Goal: Find specific page/section: Find specific page/section

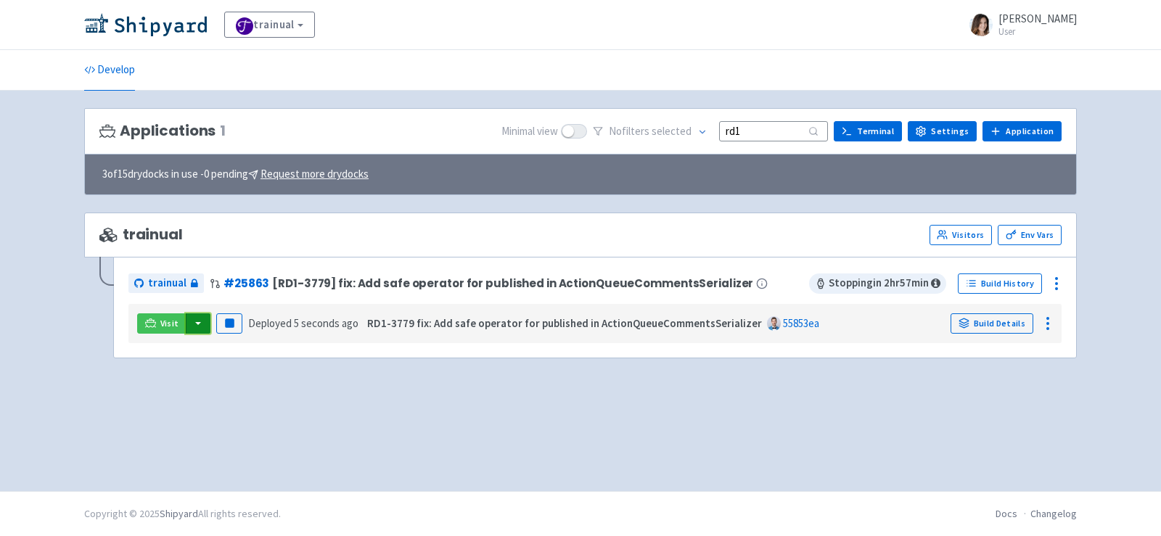
click at [200, 321] on button "button" at bounding box center [198, 323] width 25 height 20
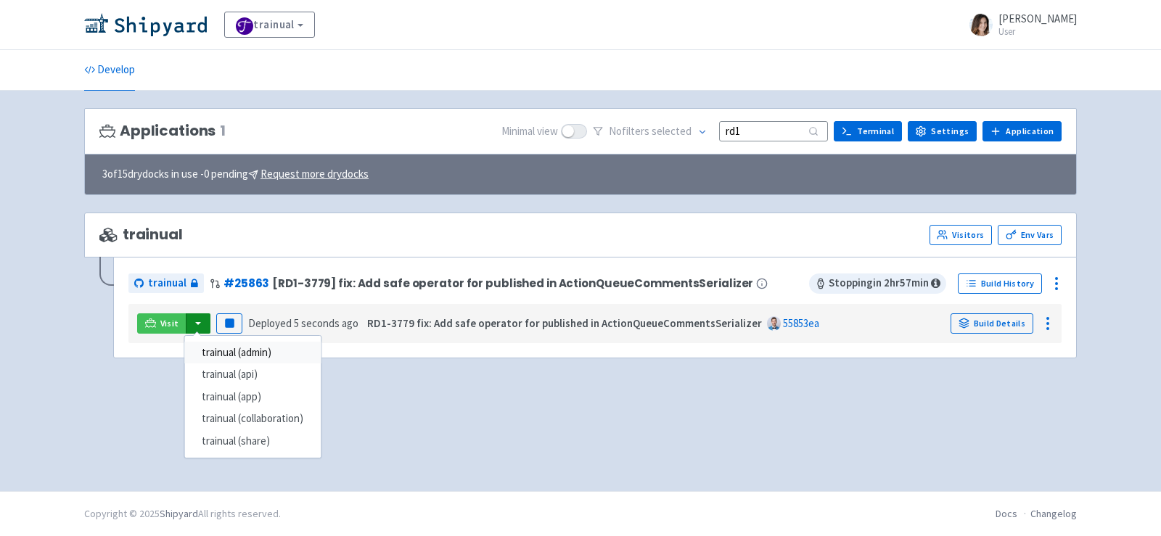
click at [239, 352] on link "trainual (admin)" at bounding box center [252, 353] width 136 height 22
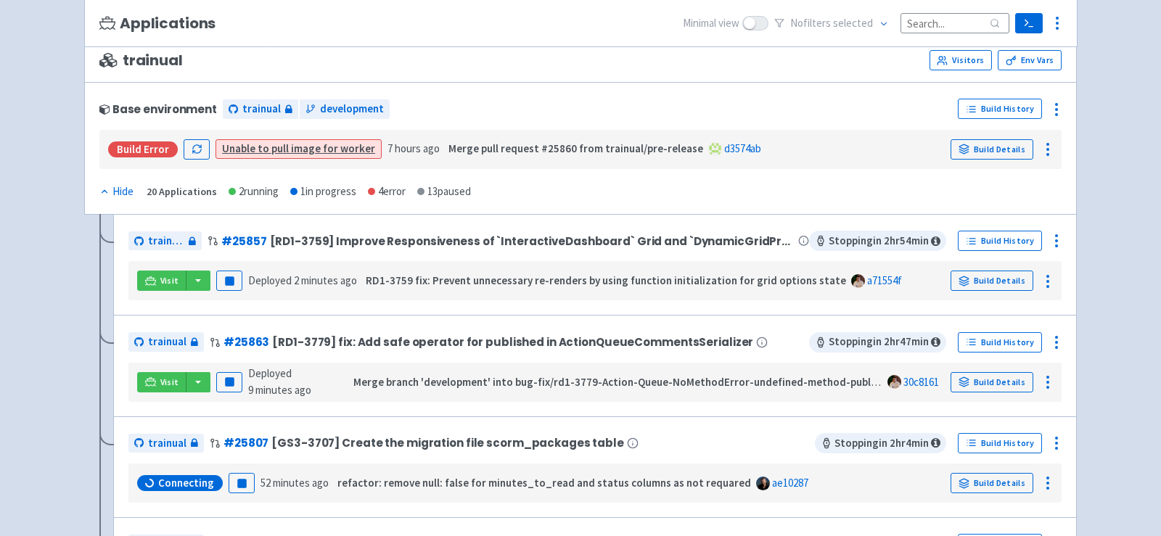
scroll to position [200, 0]
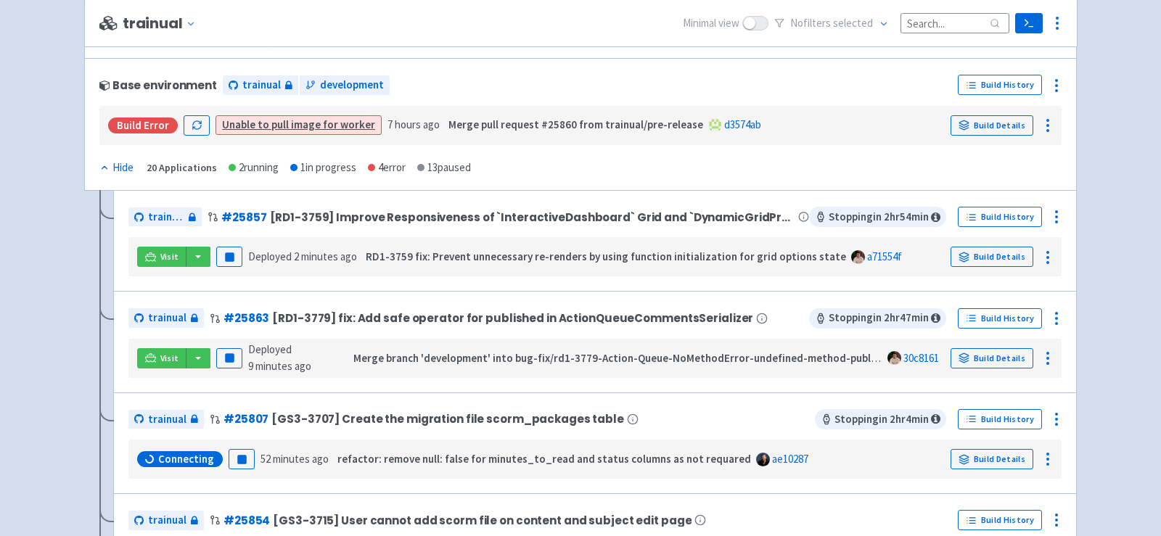
click at [197, 366] on div "Visit Pause Deployed 9 minutes ago Merge branch 'development' into bug-fix/rd1-…" at bounding box center [595, 359] width 922 height 28
click at [197, 354] on button "button" at bounding box center [198, 358] width 25 height 20
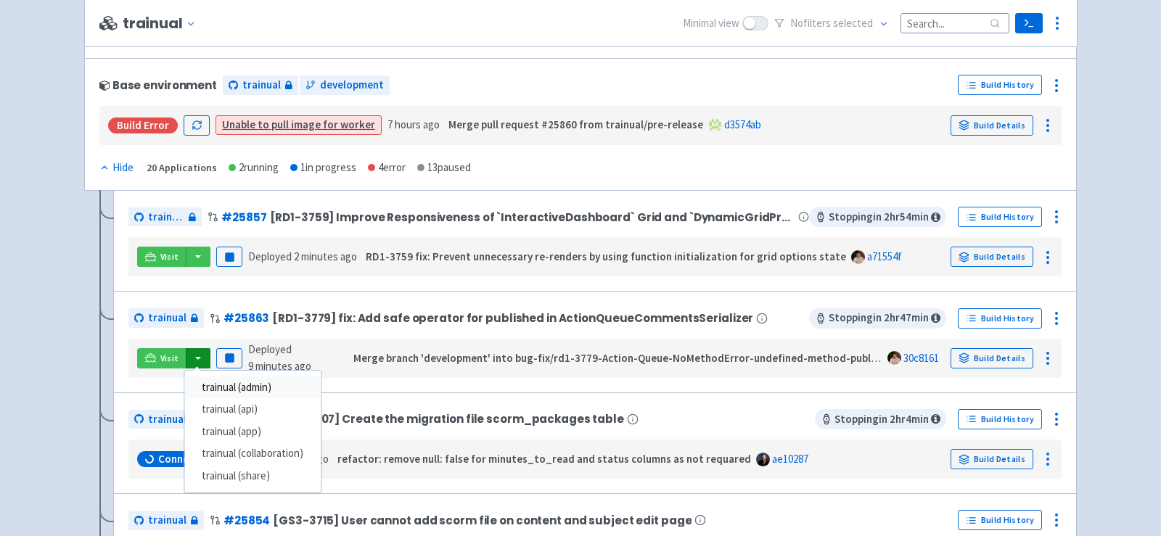
click at [242, 380] on link "trainual (admin)" at bounding box center [252, 388] width 136 height 22
